Goal: Transaction & Acquisition: Obtain resource

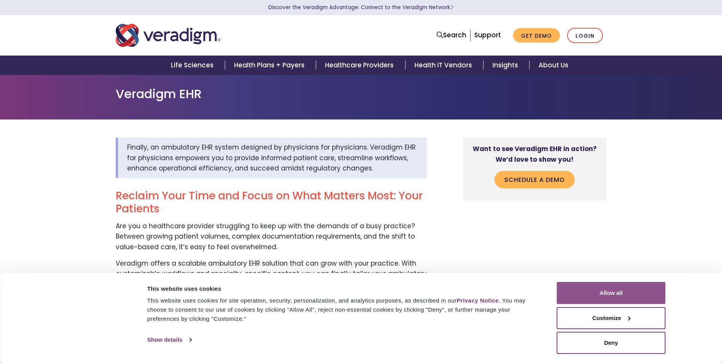
click at [636, 287] on button "Allow all" at bounding box center [611, 293] width 109 height 22
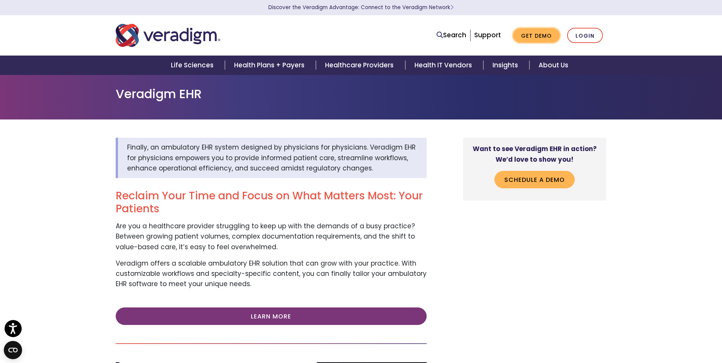
click at [545, 35] on link "Get Demo" at bounding box center [536, 35] width 47 height 15
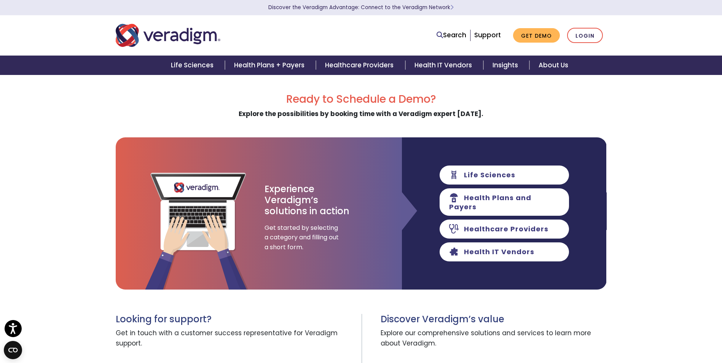
click at [169, 35] on img "Veradigm logo" at bounding box center [168, 35] width 105 height 25
